Goal: Find specific page/section: Find specific page/section

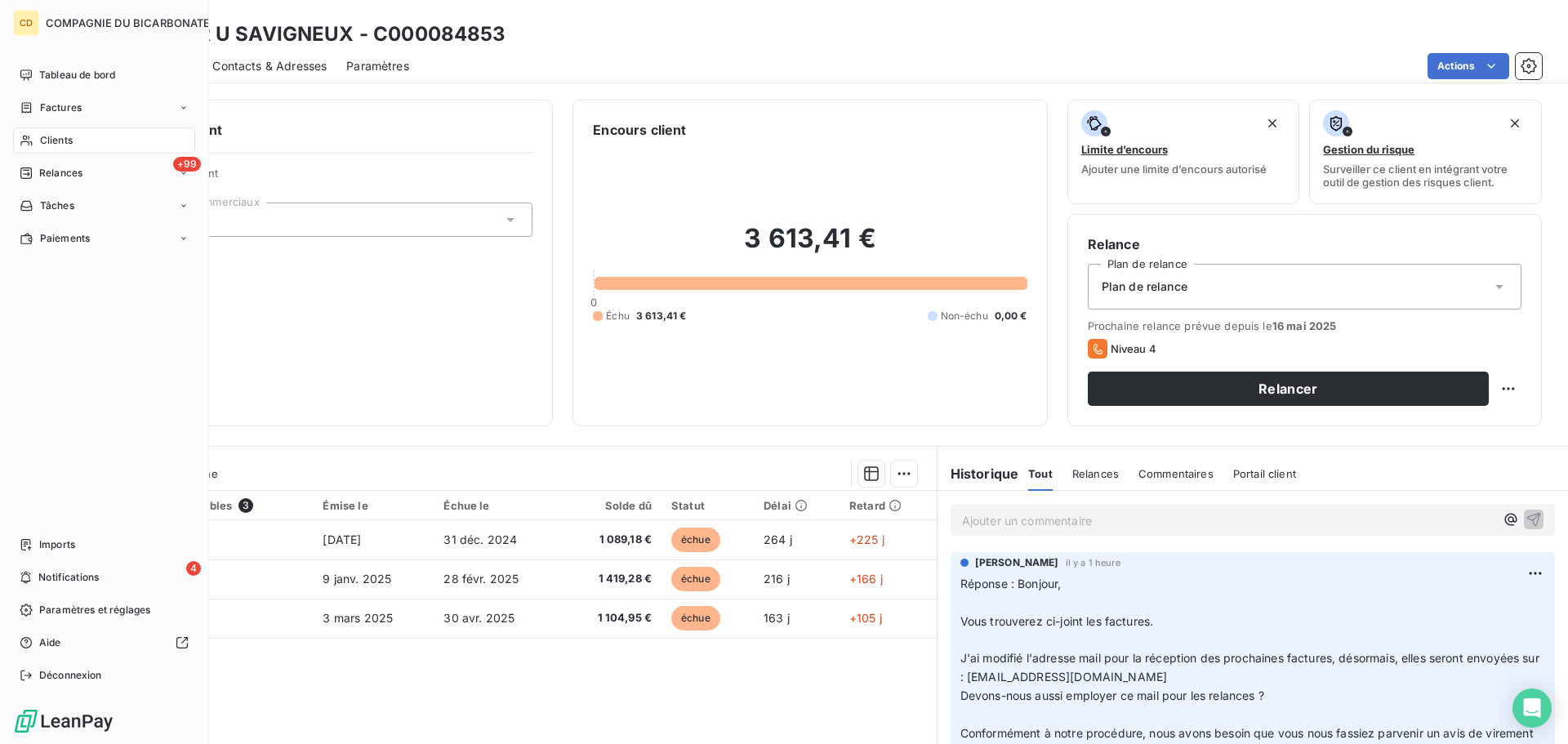
click at [82, 132] on div "Clients" at bounding box center [104, 141] width 182 height 26
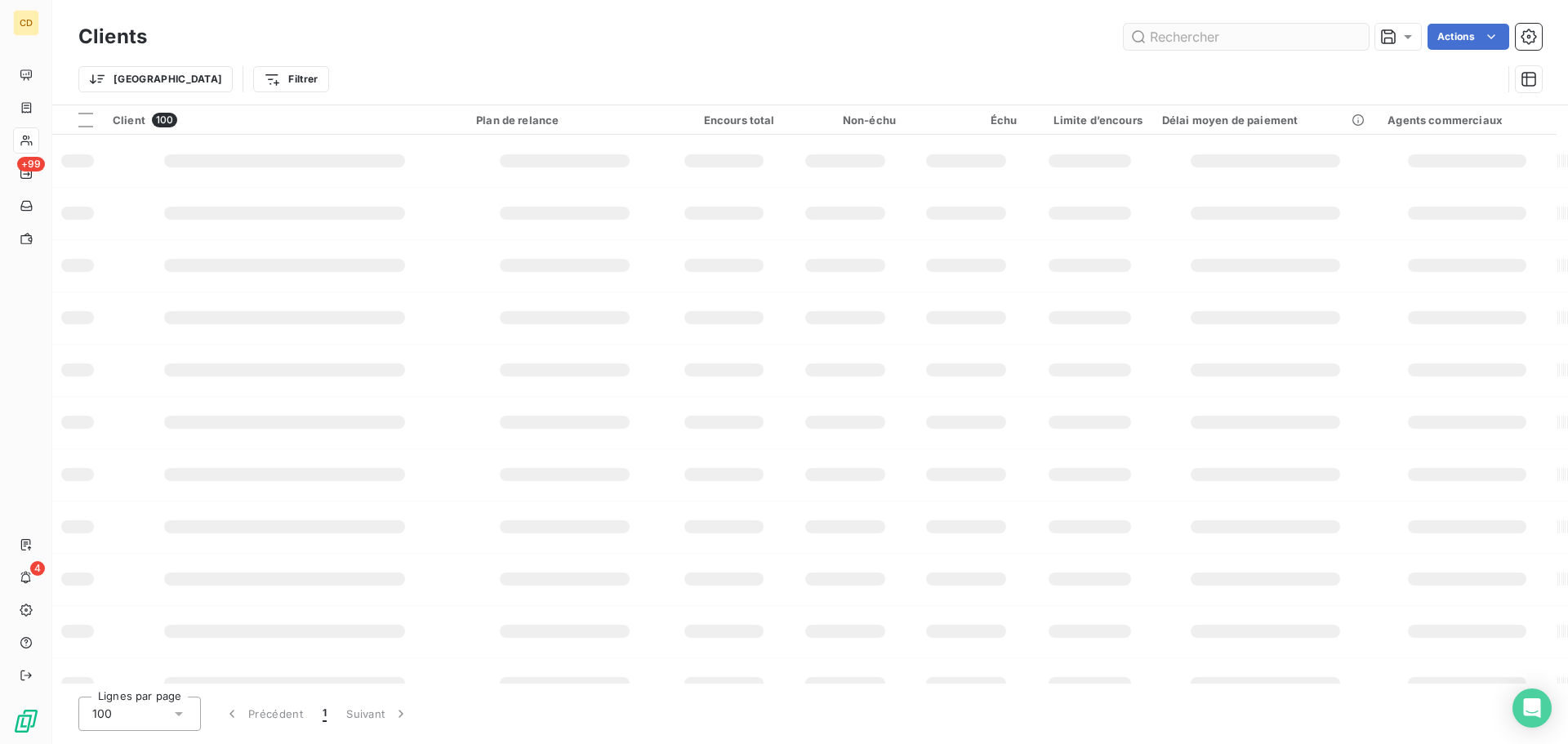
click at [1213, 46] on input "text" at bounding box center [1246, 37] width 245 height 26
type input "chronopost"
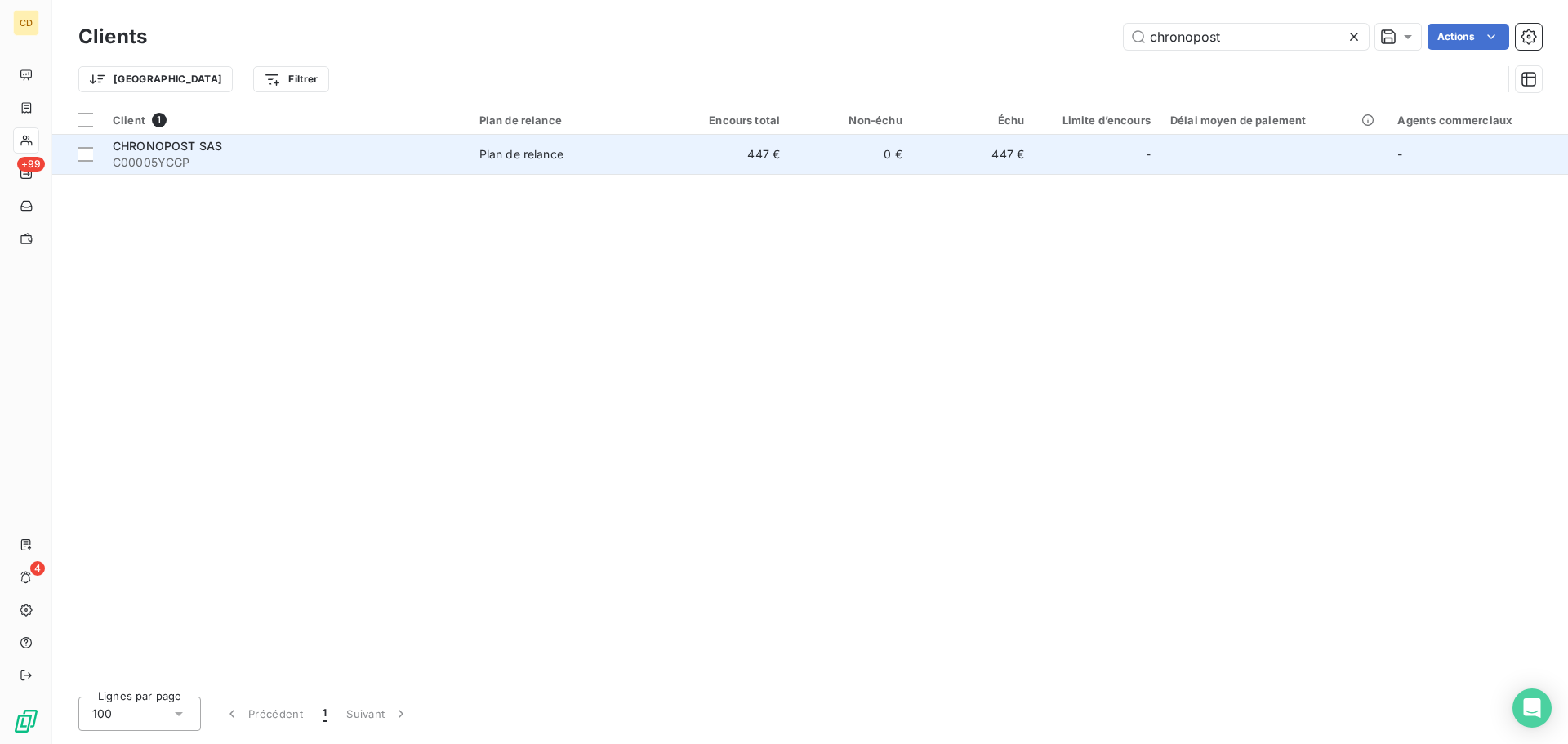
click at [218, 143] on span "CHRONOPOST SAS" at bounding box center [167, 145] width 110 height 14
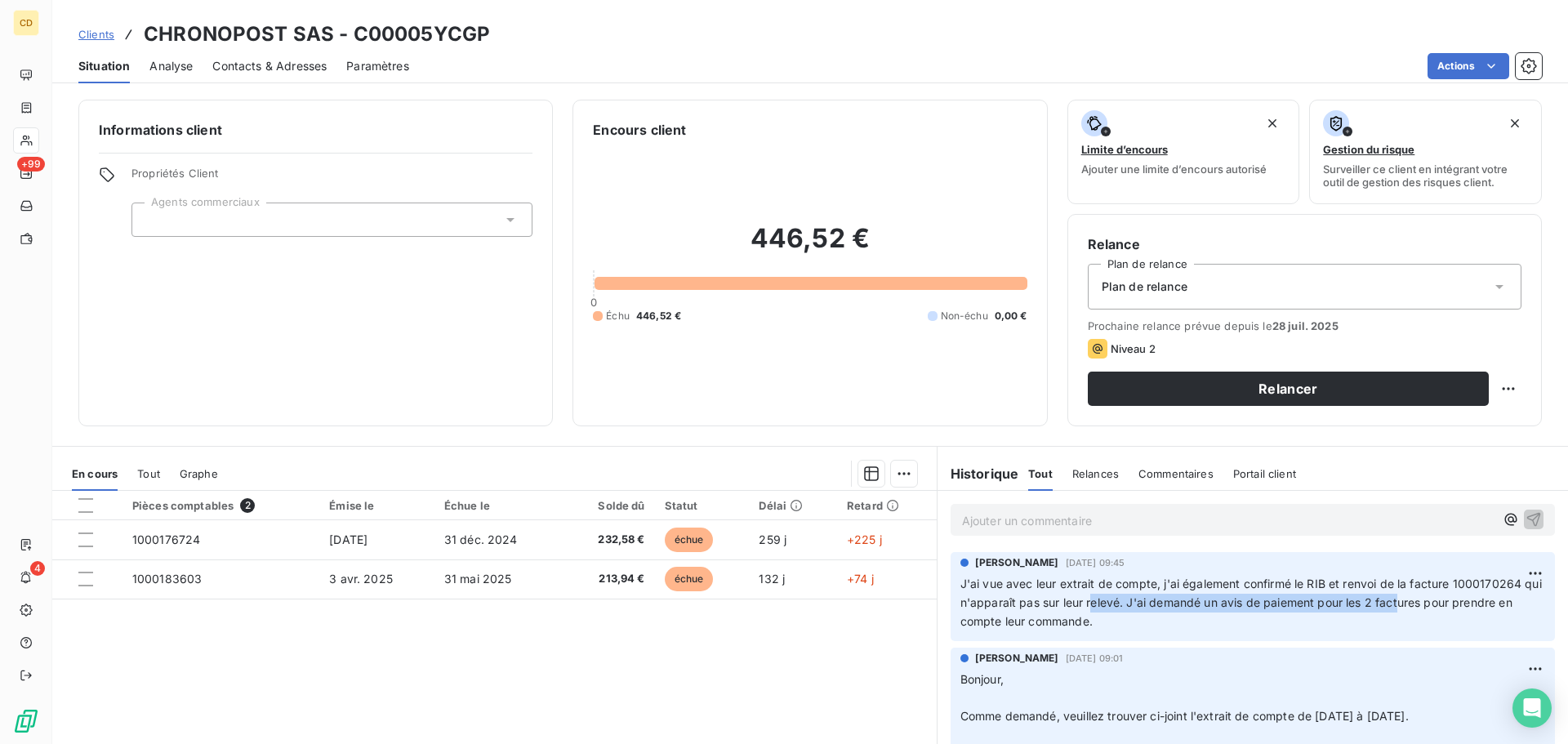
drag, startPoint x: 1348, startPoint y: 586, endPoint x: 1364, endPoint y: 601, distance: 21.9
click at [1373, 601] on span "J'ai vue avec leur extrait de compte, j'ai également confirmé le RIB et renvoi …" at bounding box center [1252, 602] width 584 height 51
drag, startPoint x: 1058, startPoint y: 602, endPoint x: 1275, endPoint y: 598, distance: 217.0
click at [1275, 598] on span "J'ai vue avec leur extrait de compte, j'ai également confirmé le RIB et renvoi …" at bounding box center [1252, 602] width 584 height 51
drag, startPoint x: 1329, startPoint y: 605, endPoint x: 1513, endPoint y: 607, distance: 184.0
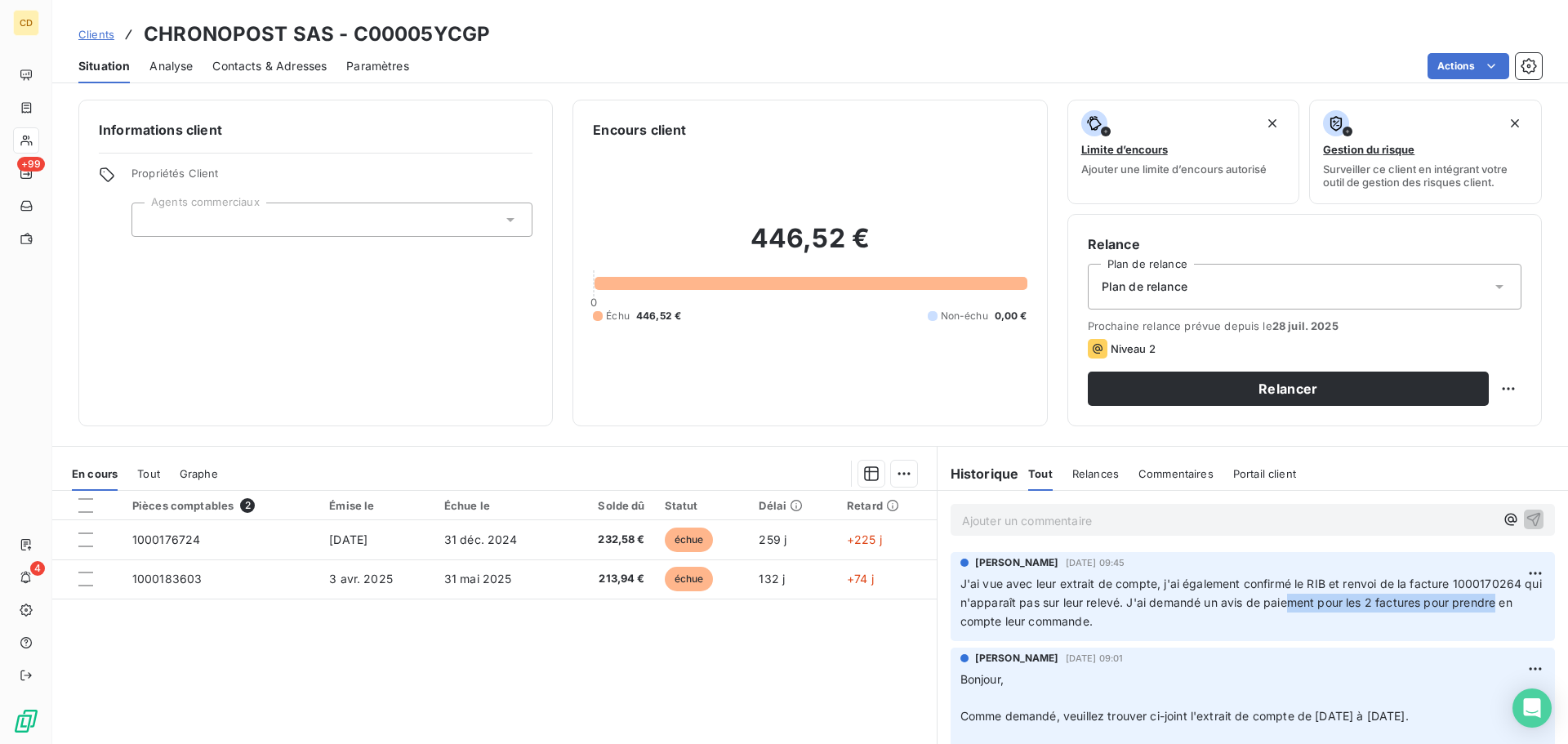
click at [1513, 607] on span "J'ai vue avec leur extrait de compte, j'ai également confirmé le RIB et renvoi …" at bounding box center [1252, 602] width 584 height 51
click at [1383, 593] on p "J'ai vue avec leur extrait de compte, j'ai également confirmé le RIB et renvoi …" at bounding box center [1252, 603] width 584 height 56
